Goal: Use online tool/utility: Utilize a website feature to perform a specific function

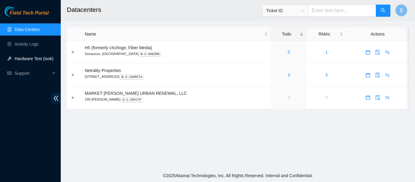
click at [36, 56] on link "Hardware Test (isok)" at bounding box center [34, 58] width 39 height 5
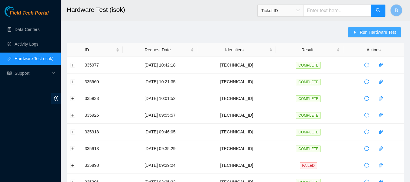
click at [385, 35] on span "Run Hardware Test" at bounding box center [378, 32] width 36 height 7
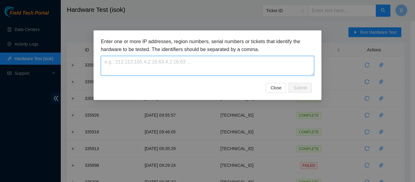
click at [181, 69] on textarea at bounding box center [207, 66] width 213 height 20
paste textarea "23.46.12.146"
type textarea "23.46.12.146"
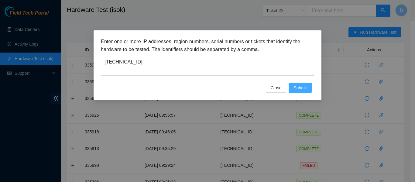
click at [305, 87] on span "Submit" at bounding box center [299, 87] width 13 height 7
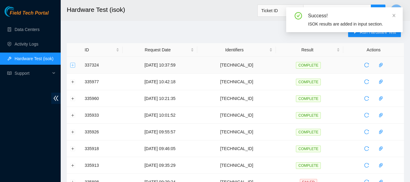
click at [74, 63] on button "Expand row" at bounding box center [72, 65] width 5 height 5
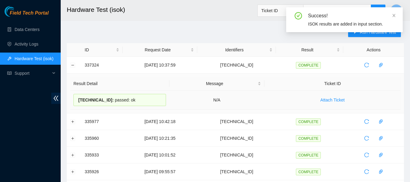
click at [88, 102] on span "23.46.12.146 :" at bounding box center [96, 99] width 36 height 5
copy div "23.46.12.146 : passed: ok"
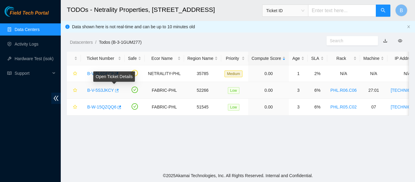
click at [116, 91] on button "button" at bounding box center [116, 91] width 5 height 10
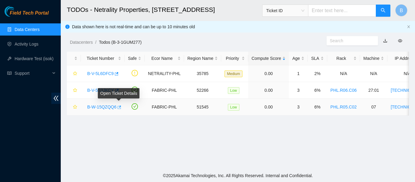
click at [119, 106] on icon "button" at bounding box center [120, 106] width 4 height 3
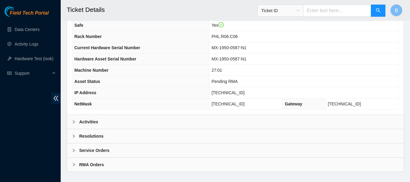
scroll to position [237, 0]
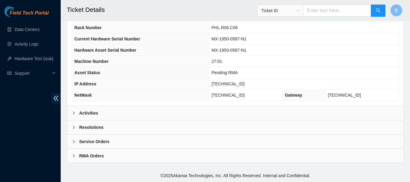
click at [151, 112] on div "Activities" at bounding box center [235, 113] width 337 height 14
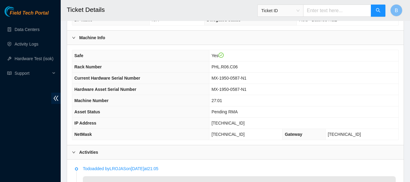
scroll to position [197, 0]
click at [247, 87] on span "MX-1950-0587-N1" at bounding box center [229, 89] width 35 height 5
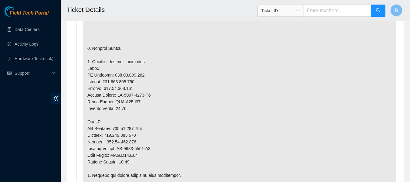
scroll to position [414, 0]
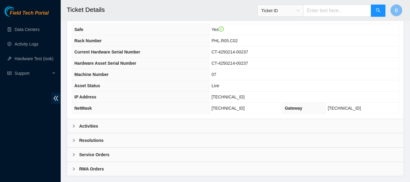
scroll to position [237, 0]
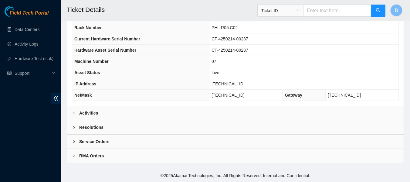
click at [197, 112] on div "Activities" at bounding box center [235, 113] width 337 height 14
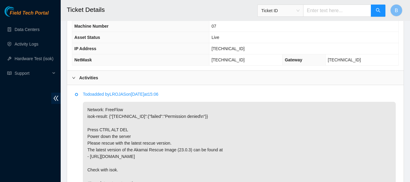
scroll to position [294, 0]
